Goal: Transaction & Acquisition: Purchase product/service

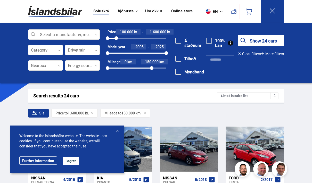
click at [268, 33] on div "Select a manufacturer, model or feature 0 Category 0 Drivetrain 0 Gearbox 0 Ene…" at bounding box center [156, 55] width 264 height 52
click at [119, 129] on div at bounding box center [117, 130] width 5 height 5
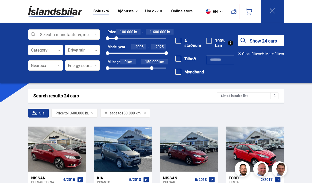
click at [184, 100] on div "Search results 24 cars Listed in sales list" at bounding box center [155, 96] width 255 height 14
click at [203, 115] on div "Sía Price to 1.600.000 kr. Mileage to 150.000 km." at bounding box center [155, 114] width 255 height 11
click at [154, 64] on span "150.000" at bounding box center [151, 61] width 13 height 5
click at [280, 111] on div "Sía Price to 1.600.000 kr. Mileage to 150.000 km." at bounding box center [155, 114] width 255 height 11
click at [58, 13] on img at bounding box center [55, 11] width 54 height 17
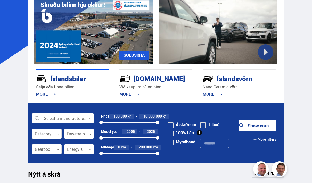
scroll to position [78, 0]
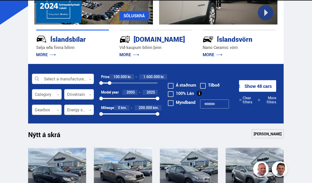
click at [260, 88] on button "Show 48 cars" at bounding box center [257, 86] width 37 height 12
